Goal: Check status

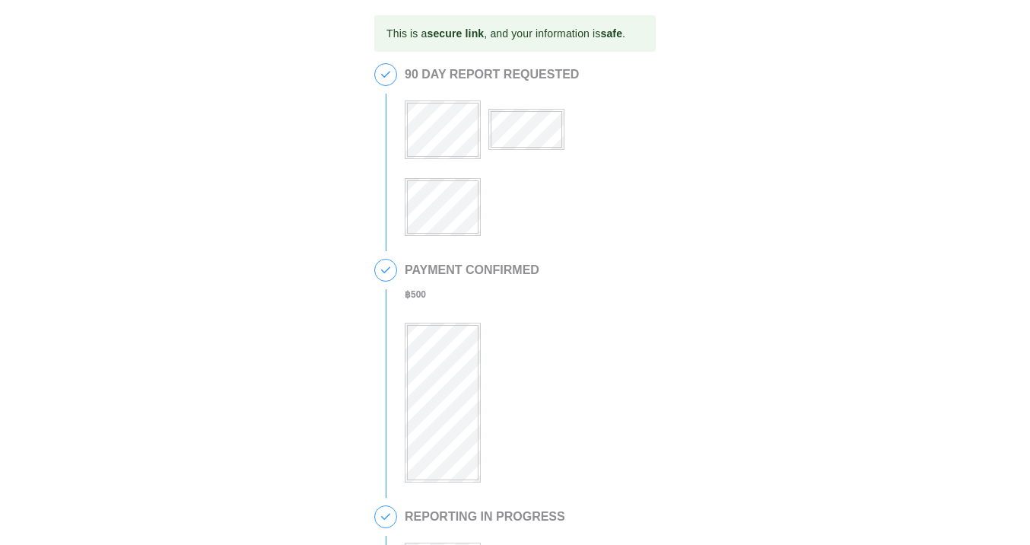
click at [497, 181] on div at bounding box center [526, 158] width 243 height 154
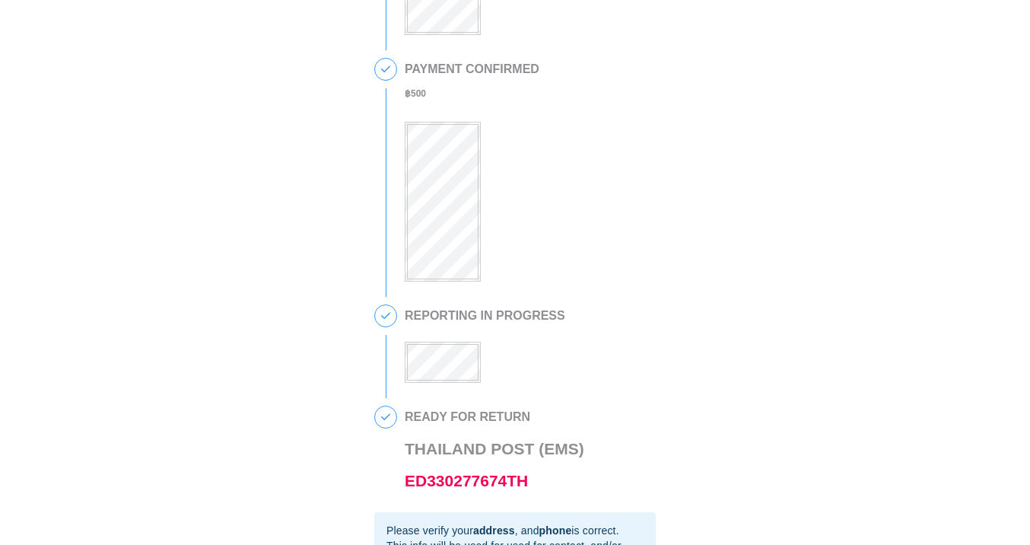
scroll to position [176, 0]
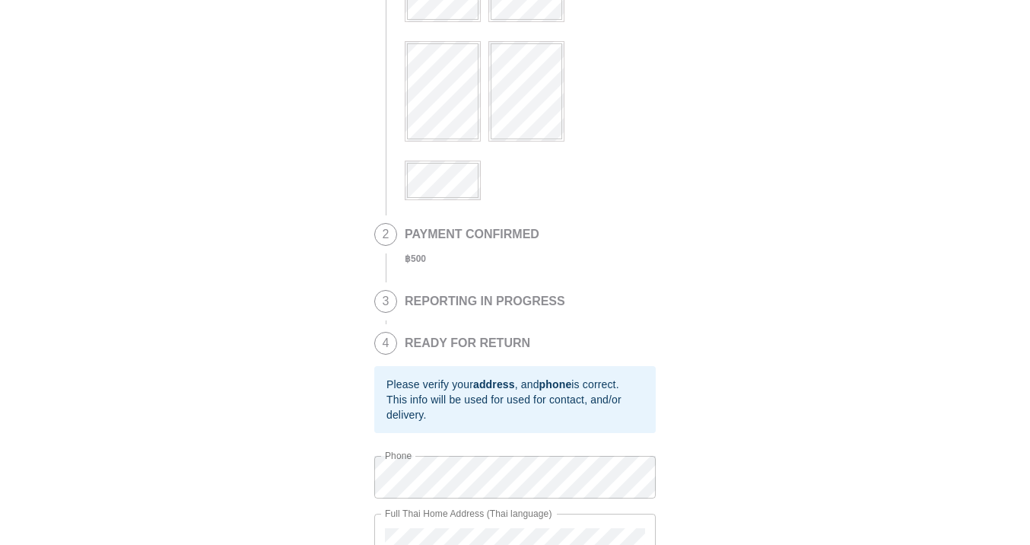
scroll to position [273, 0]
